Goal: Find specific page/section: Find specific page/section

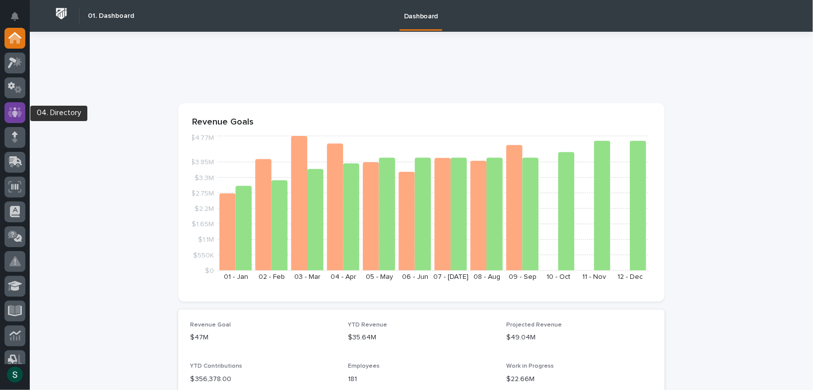
click at [16, 116] on icon at bounding box center [15, 112] width 14 height 11
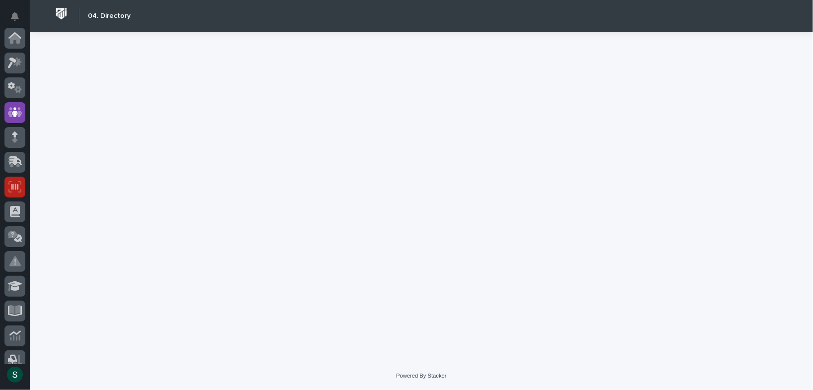
scroll to position [74, 0]
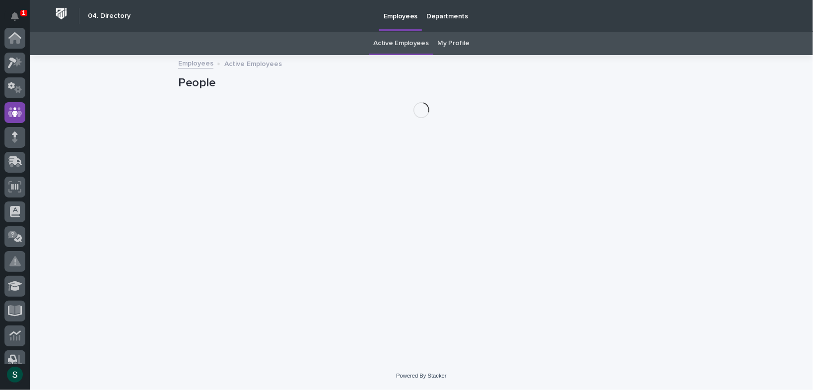
scroll to position [74, 0]
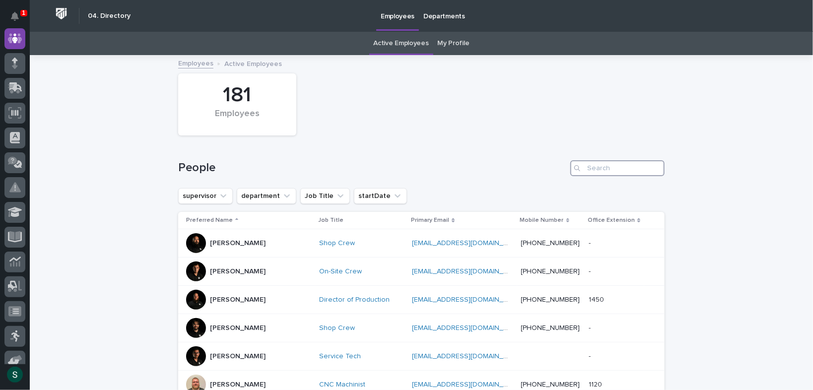
click at [599, 170] on input "Search" at bounding box center [617, 168] width 94 height 16
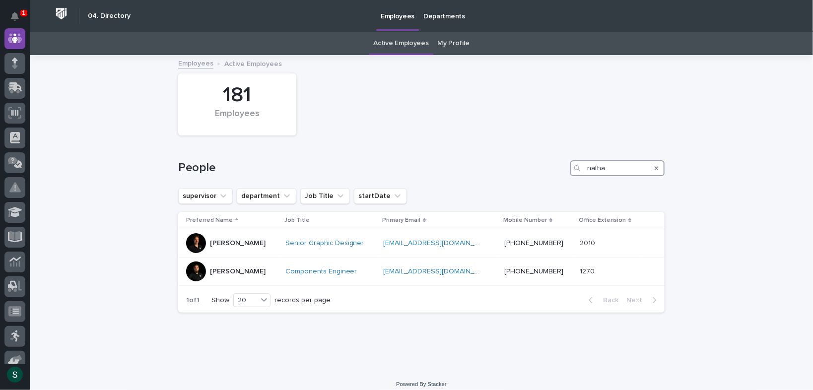
type input "natha"
